Goal: Check status

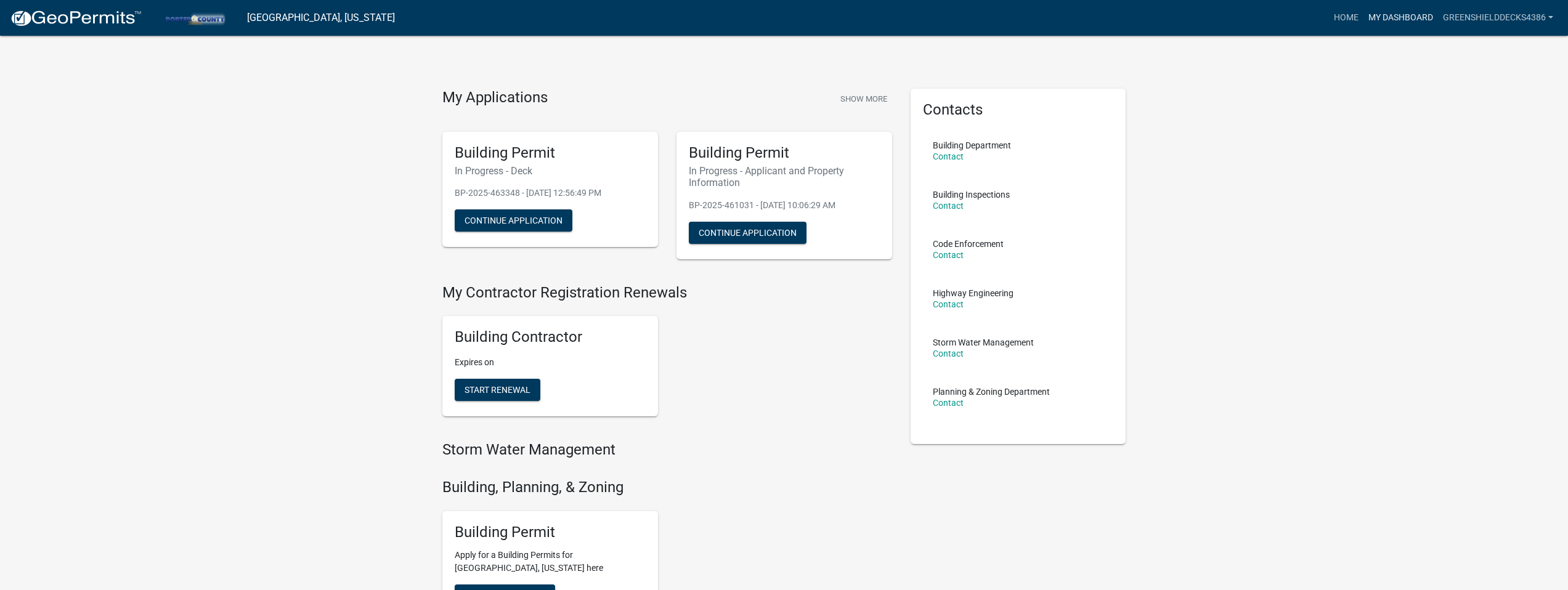
click at [1389, 18] on link "My Dashboard" at bounding box center [1401, 18] width 74 height 23
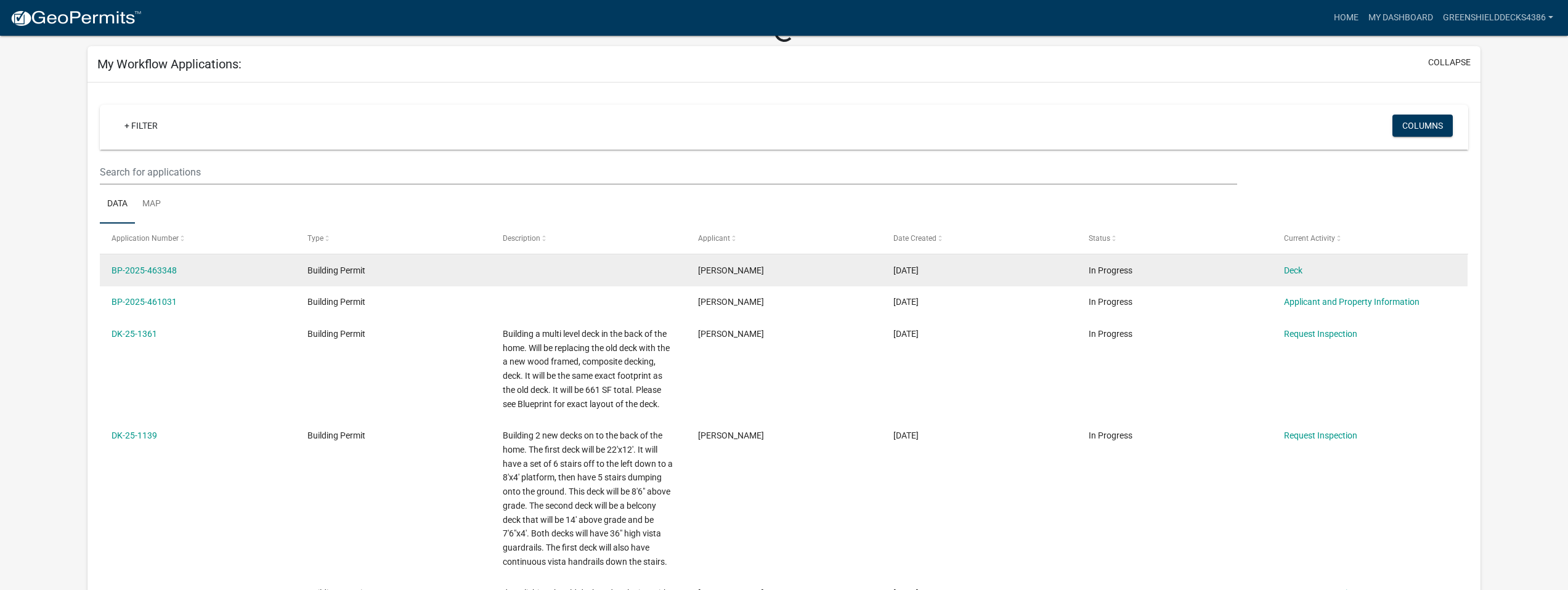
scroll to position [74, 0]
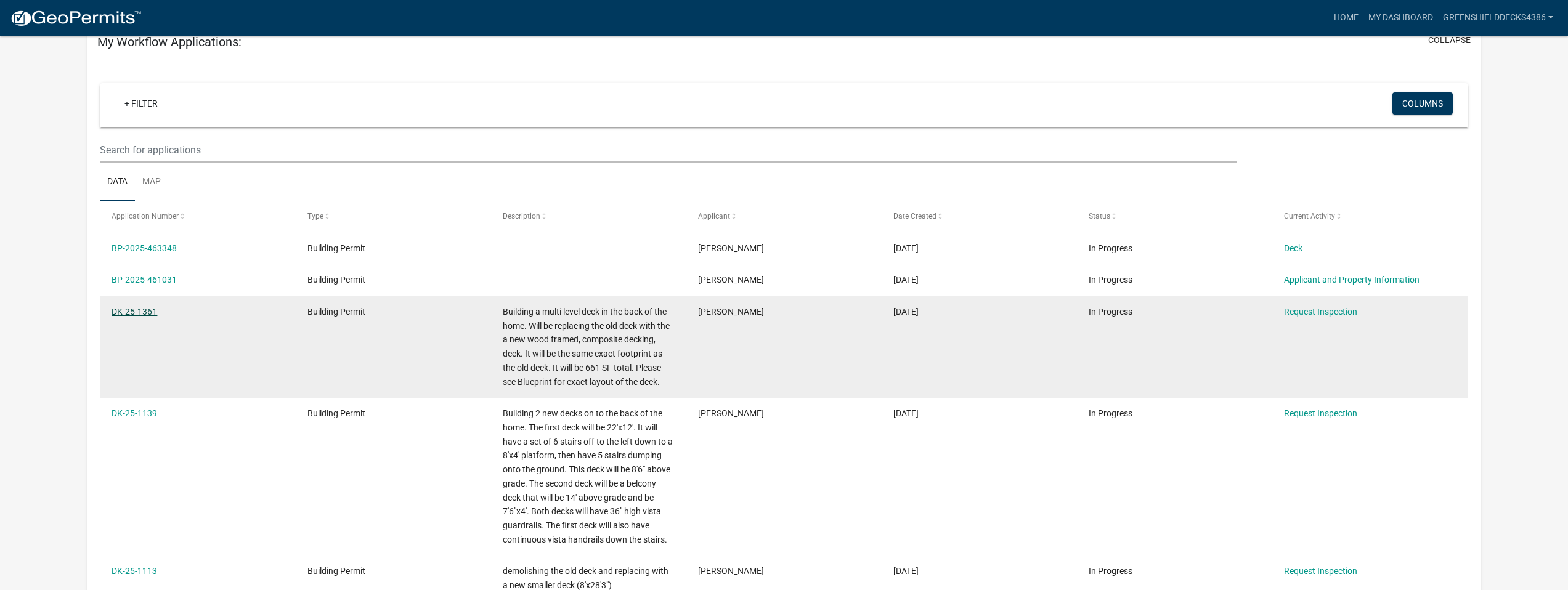
click at [131, 310] on link "DK-25-1361" at bounding box center [134, 312] width 45 height 10
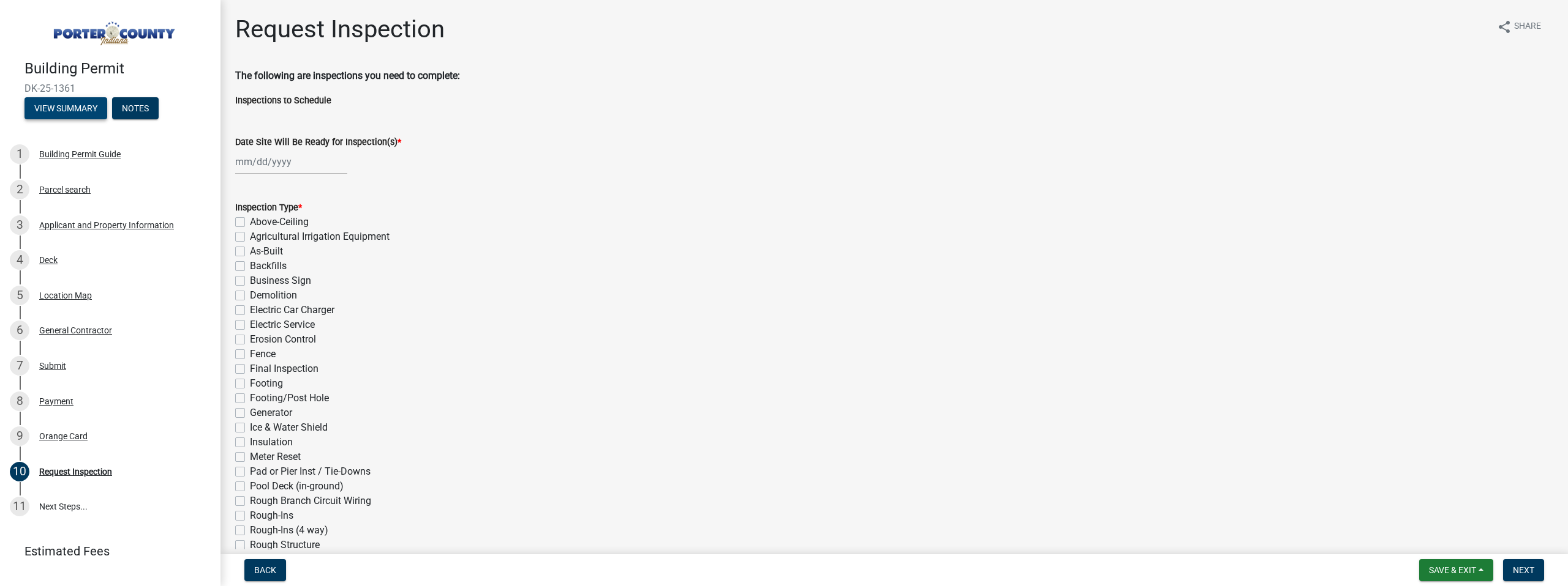
click at [86, 104] on button "View Summary" at bounding box center [66, 108] width 83 height 22
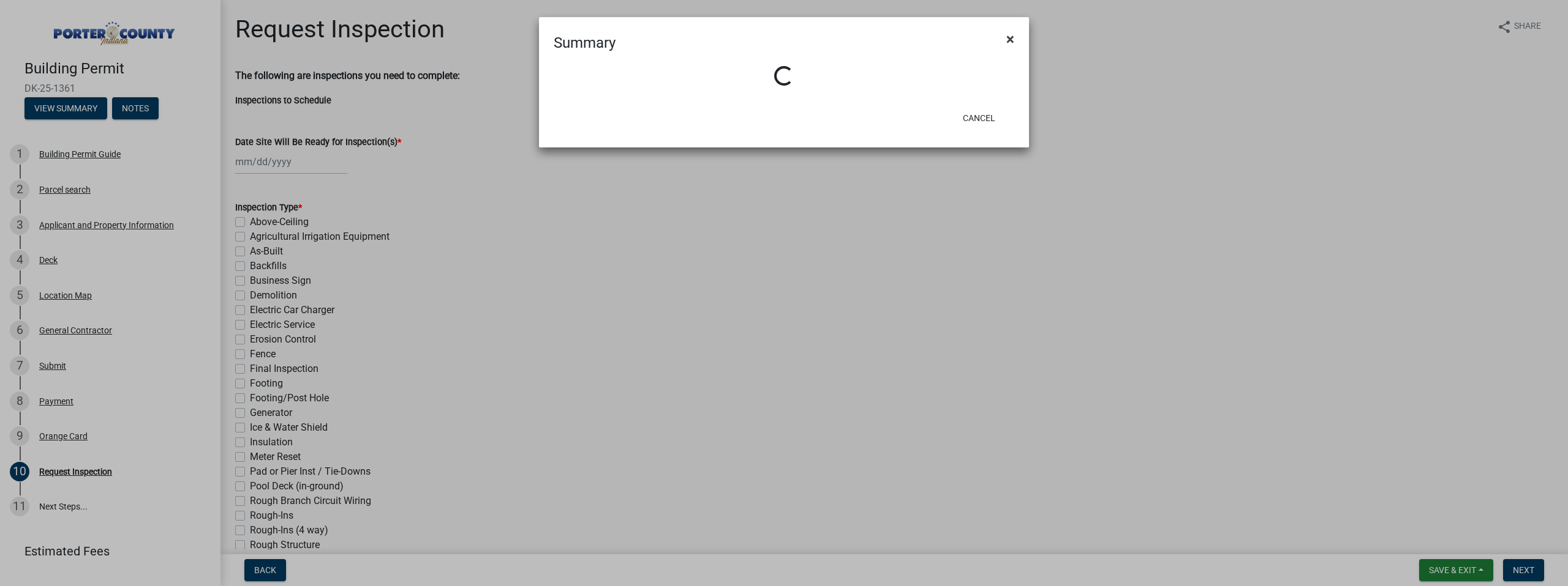
click at [1009, 37] on span "×" at bounding box center [1010, 39] width 8 height 17
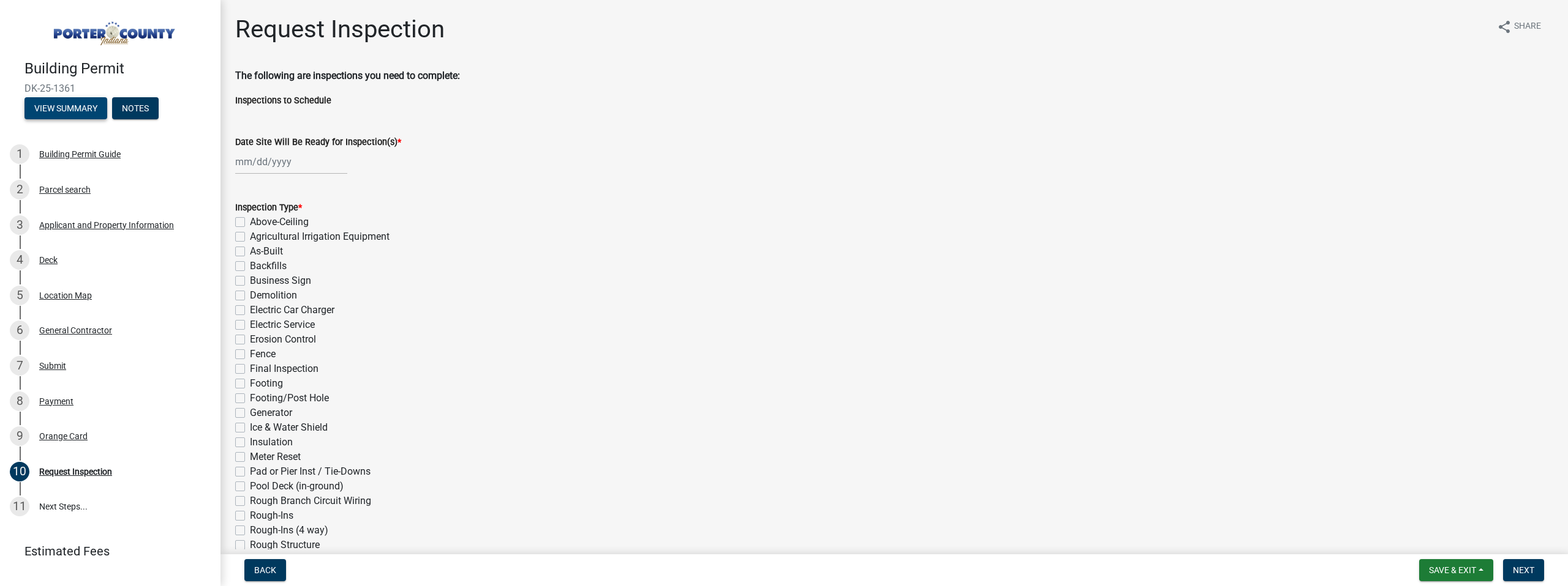
click at [76, 109] on button "View Summary" at bounding box center [66, 108] width 83 height 22
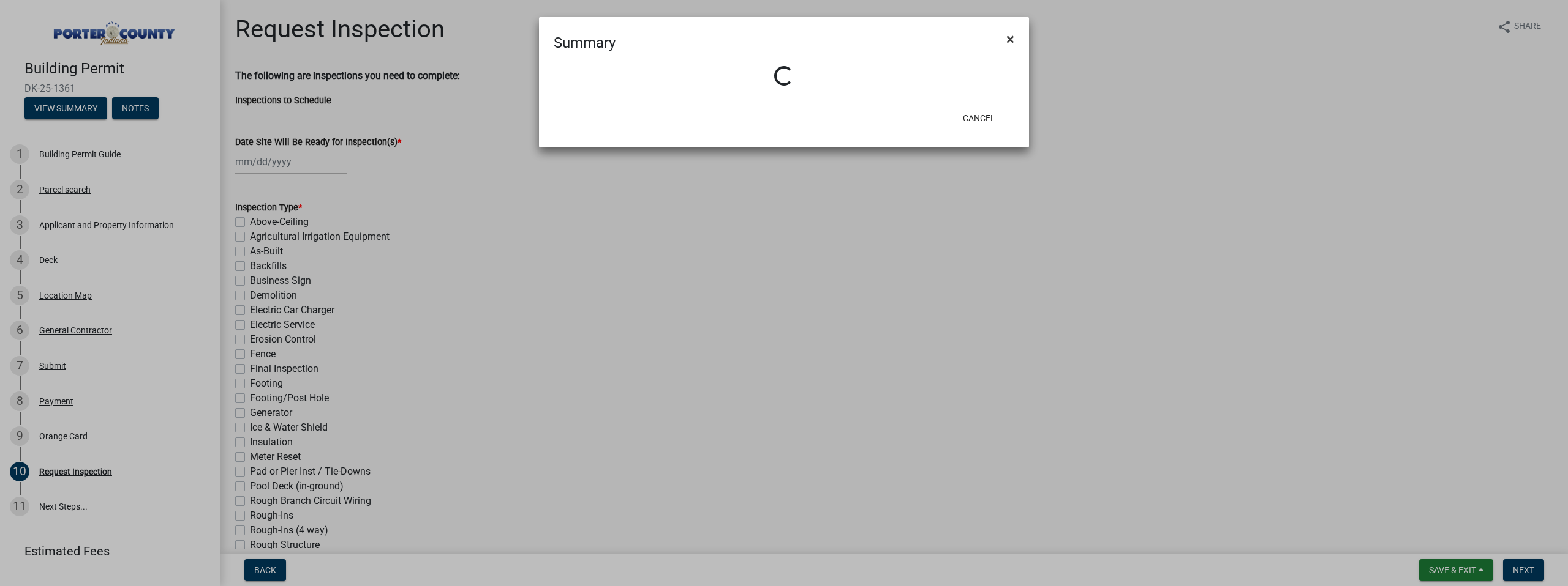
click at [1011, 39] on span "×" at bounding box center [1010, 39] width 8 height 17
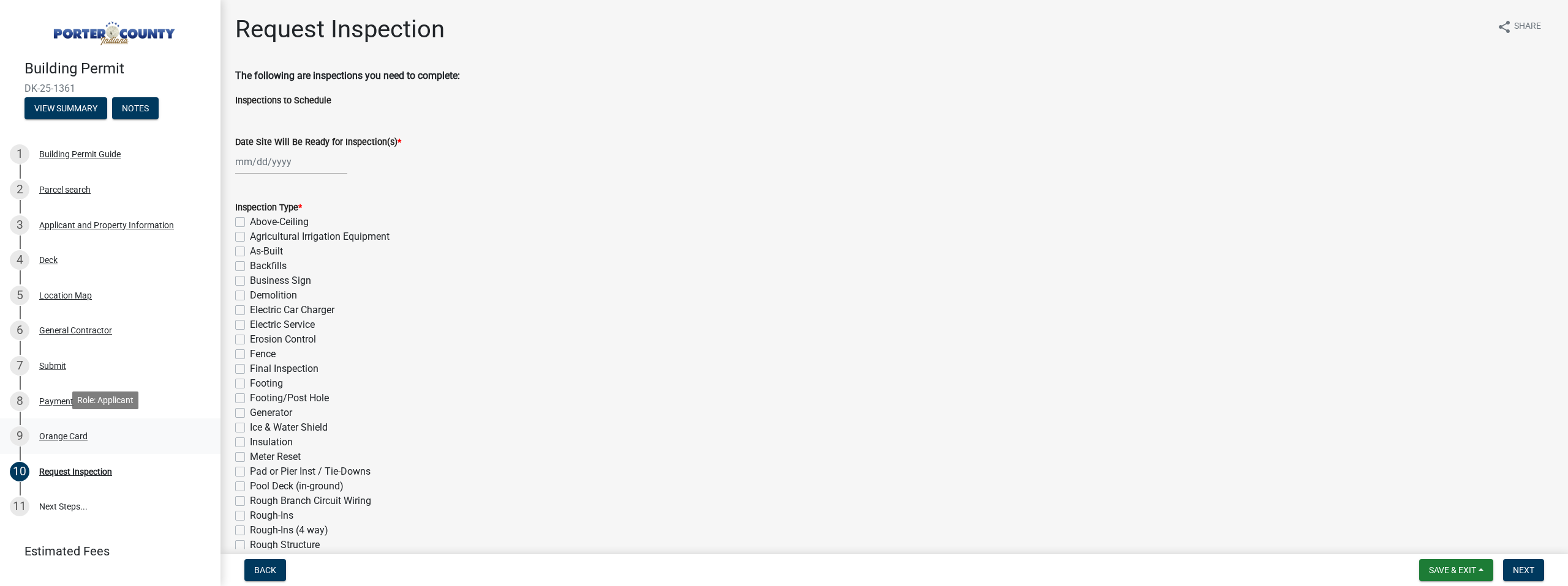
click at [72, 428] on div "9 Orange Card" at bounding box center [105, 436] width 191 height 20
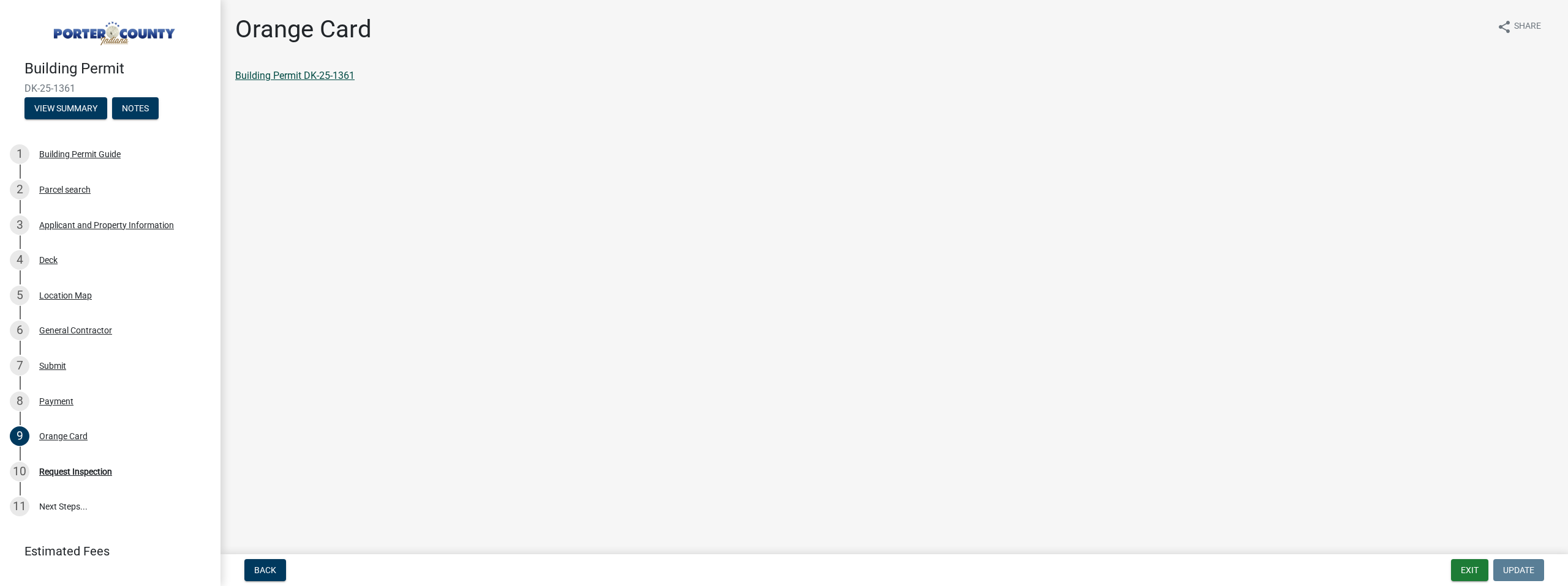
click at [312, 76] on link "Building Permit DK-25-1361" at bounding box center [295, 75] width 120 height 12
click at [1476, 574] on button "Exit" at bounding box center [1470, 570] width 38 height 22
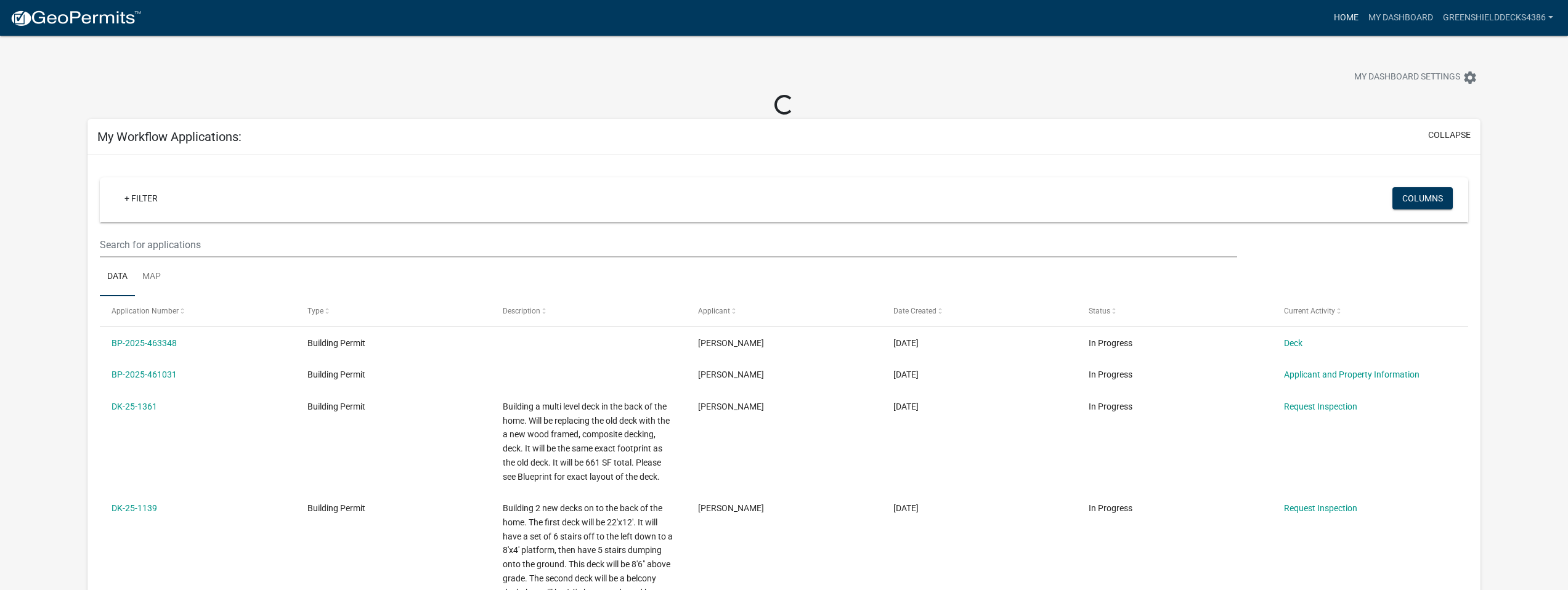
click at [1341, 17] on link "Home" at bounding box center [1347, 18] width 34 height 23
